Goal: Information Seeking & Learning: Learn about a topic

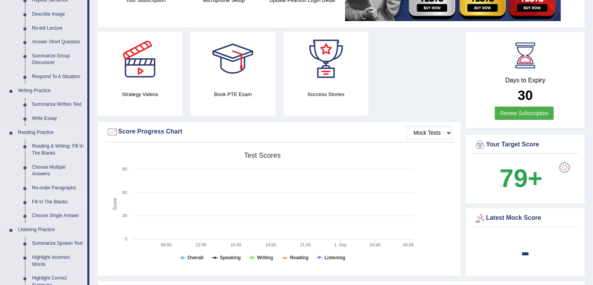
scroll to position [117, 0]
click at [50, 190] on link "Re-order Paragraphs" at bounding box center [57, 188] width 59 height 14
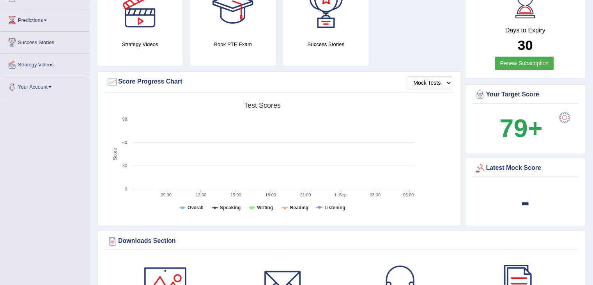
scroll to position [225, 0]
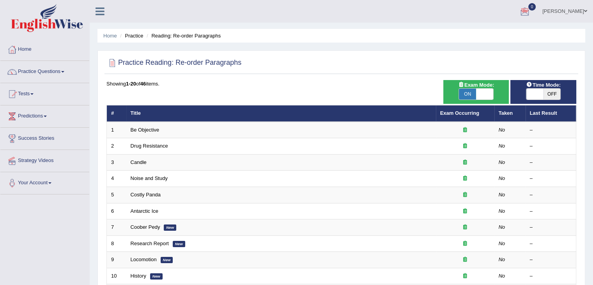
click at [476, 91] on span "ON" at bounding box center [467, 94] width 17 height 11
checkbox input "false"
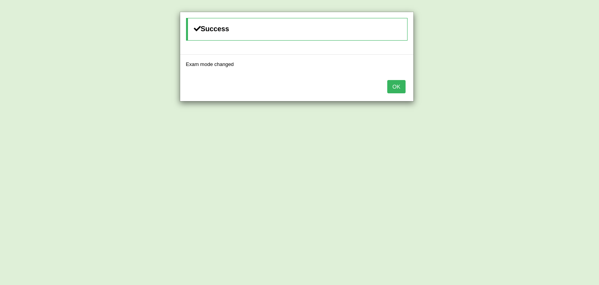
click at [385, 88] on div "OK" at bounding box center [296, 87] width 233 height 27
click at [392, 88] on button "OK" at bounding box center [396, 86] width 18 height 13
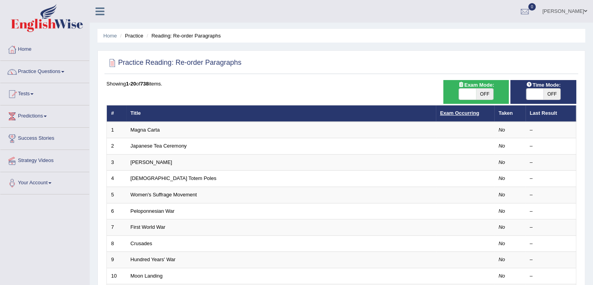
click at [446, 113] on link "Exam Occurring" at bounding box center [459, 113] width 39 height 6
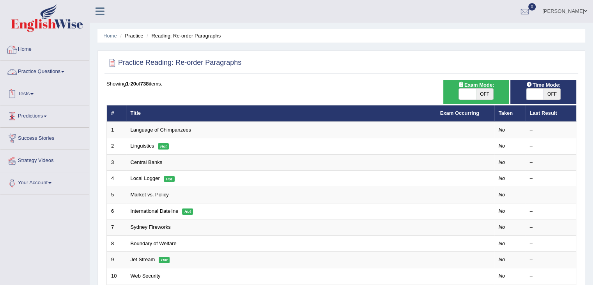
click at [32, 50] on link "Home" at bounding box center [44, 49] width 89 height 20
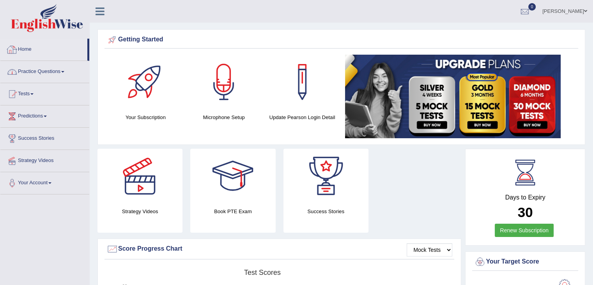
click at [43, 73] on link "Practice Questions" at bounding box center [44, 71] width 89 height 20
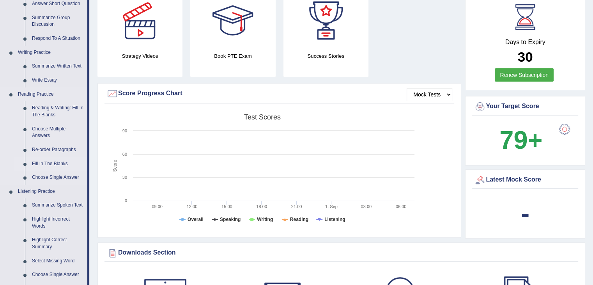
scroll to position [156, 0]
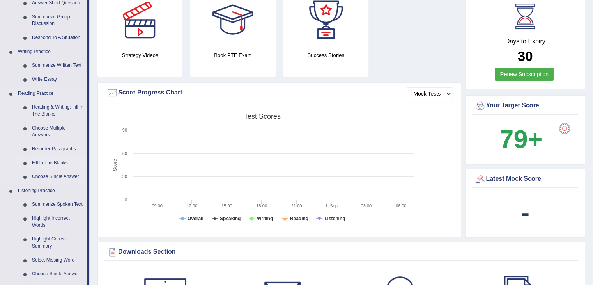
drag, startPoint x: 52, startPoint y: 163, endPoint x: 59, endPoint y: 156, distance: 10.5
click at [52, 163] on link "Fill In The Blanks" at bounding box center [57, 163] width 59 height 14
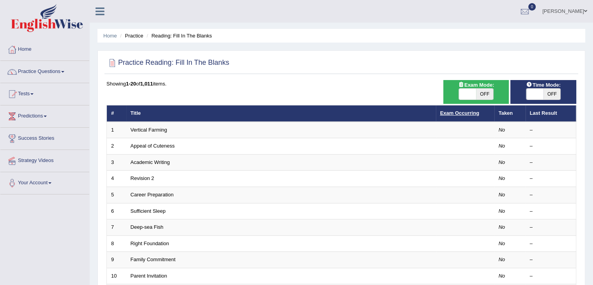
click at [446, 112] on link "Exam Occurring" at bounding box center [459, 113] width 39 height 6
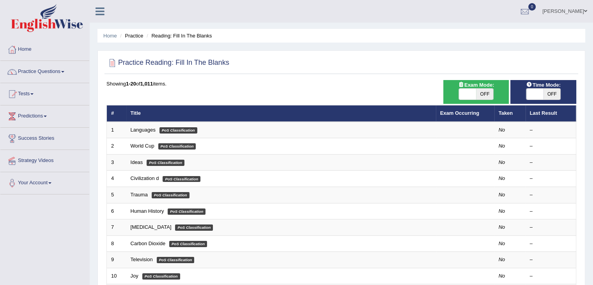
click at [486, 95] on span "OFF" at bounding box center [484, 94] width 17 height 11
checkbox input "true"
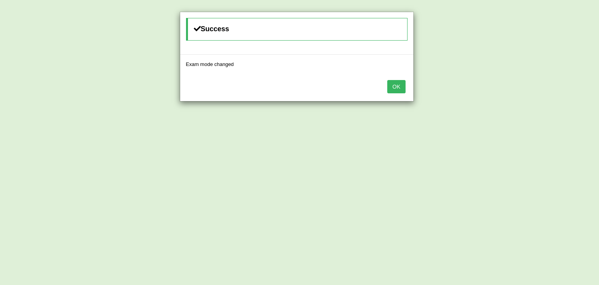
click at [404, 84] on button "OK" at bounding box center [396, 86] width 18 height 13
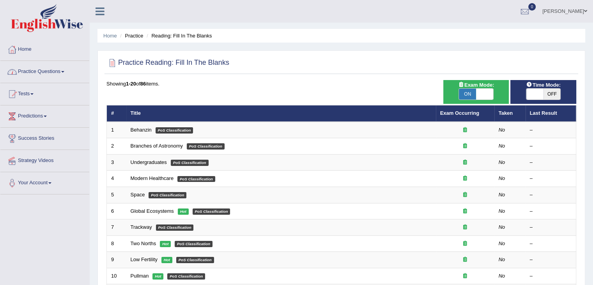
click at [53, 71] on link "Practice Questions" at bounding box center [44, 71] width 89 height 20
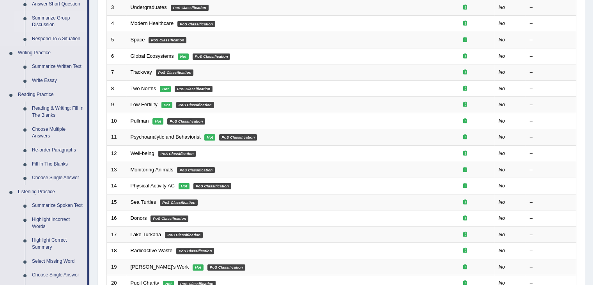
scroll to position [156, 0]
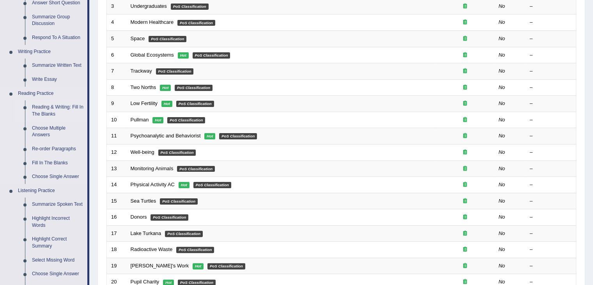
click at [43, 108] on link "Reading & Writing: Fill In The Blanks" at bounding box center [57, 110] width 59 height 21
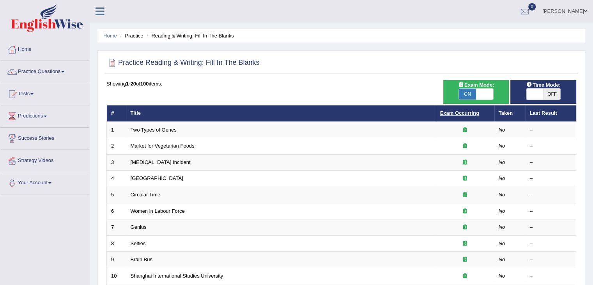
click at [450, 114] on link "Exam Occurring" at bounding box center [459, 113] width 39 height 6
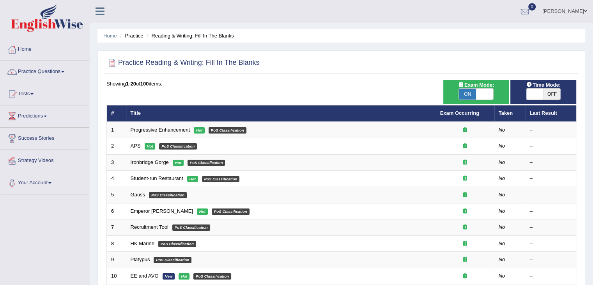
click at [488, 91] on span at bounding box center [484, 94] width 17 height 11
checkbox input "false"
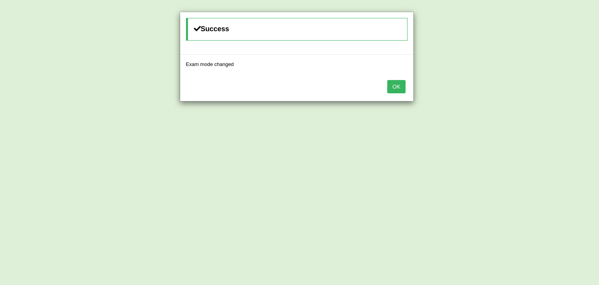
click at [395, 86] on button "OK" at bounding box center [396, 86] width 18 height 13
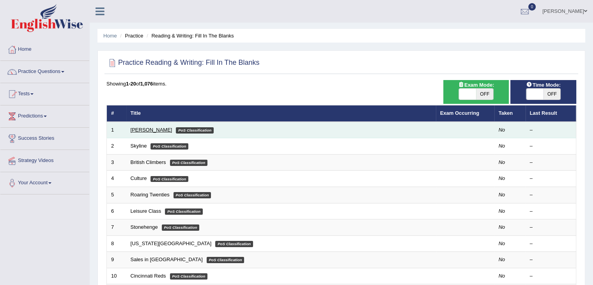
click at [137, 130] on link "Martin Luther" at bounding box center [152, 130] width 42 height 6
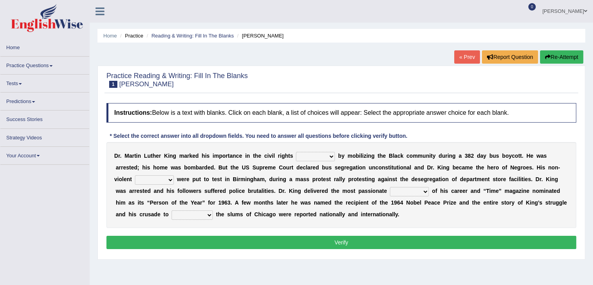
click at [462, 60] on link "« Prev" at bounding box center [467, 56] width 26 height 13
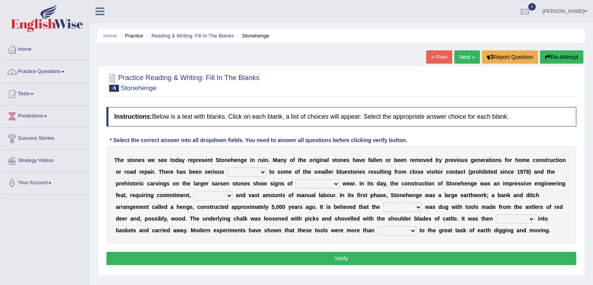
click at [240, 170] on select "injury loss damage loss" at bounding box center [246, 171] width 39 height 9
select select "loss"
click at [227, 167] on select "injury loss damage loss" at bounding box center [246, 171] width 39 height 9
drag, startPoint x: 306, startPoint y: 183, endPoint x: 306, endPoint y: 186, distance: 3.9
click at [306, 183] on select "meaningless important significant rich" at bounding box center [318, 183] width 44 height 9
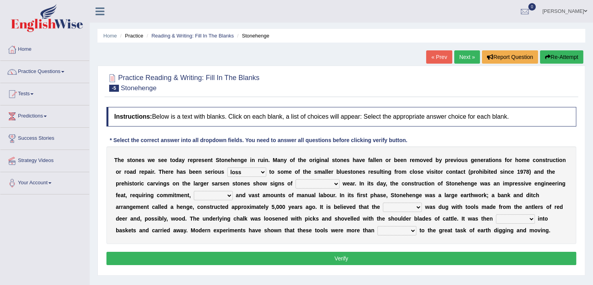
select select "meaningless"
click at [296, 179] on select "meaningless important significant rich" at bounding box center [318, 183] width 44 height 9
click at [220, 192] on select "time annule period method" at bounding box center [213, 195] width 39 height 9
select select "time"
click at [194, 191] on select "time annule period method" at bounding box center [213, 195] width 39 height 9
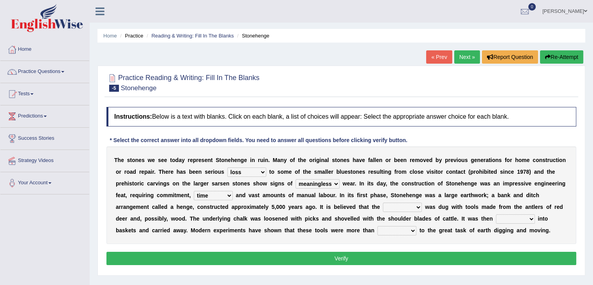
drag, startPoint x: 386, startPoint y: 203, endPoint x: 389, endPoint y: 209, distance: 7.0
click at [386, 203] on select "pond ditch area land" at bounding box center [402, 206] width 39 height 9
select select "pond"
click at [383, 202] on select "pond ditch area land" at bounding box center [402, 206] width 39 height 9
click at [509, 218] on select "loaded covered carried made" at bounding box center [515, 218] width 39 height 9
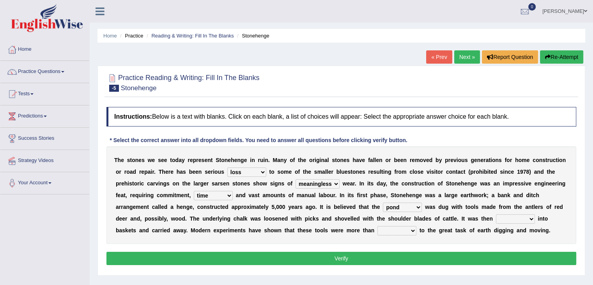
select select "loaded"
click at [496, 214] on select "loaded covered carried made" at bounding box center [515, 218] width 39 height 9
click at [396, 230] on select "equal alike different even" at bounding box center [397, 230] width 39 height 9
select select "alike"
click at [378, 226] on select "equal alike different even" at bounding box center [397, 230] width 39 height 9
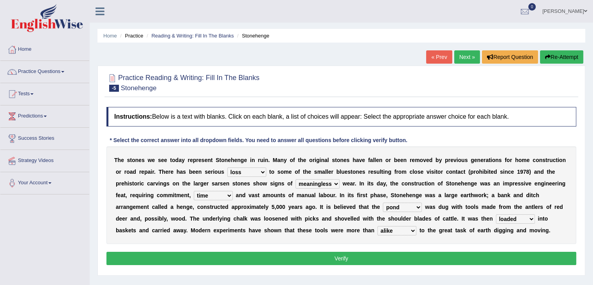
click at [374, 258] on button "Verify" at bounding box center [341, 258] width 470 height 13
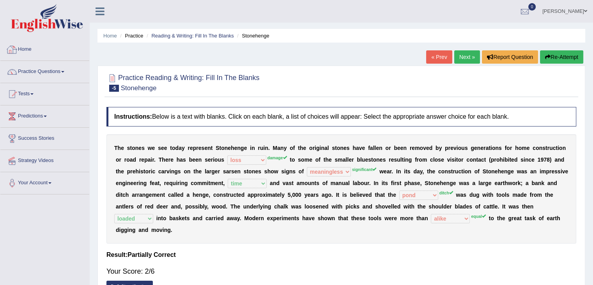
drag, startPoint x: 24, startPoint y: 51, endPoint x: 39, endPoint y: 47, distance: 15.6
click at [24, 51] on link "Home" at bounding box center [44, 49] width 89 height 20
